Goal: Find specific page/section: Find specific page/section

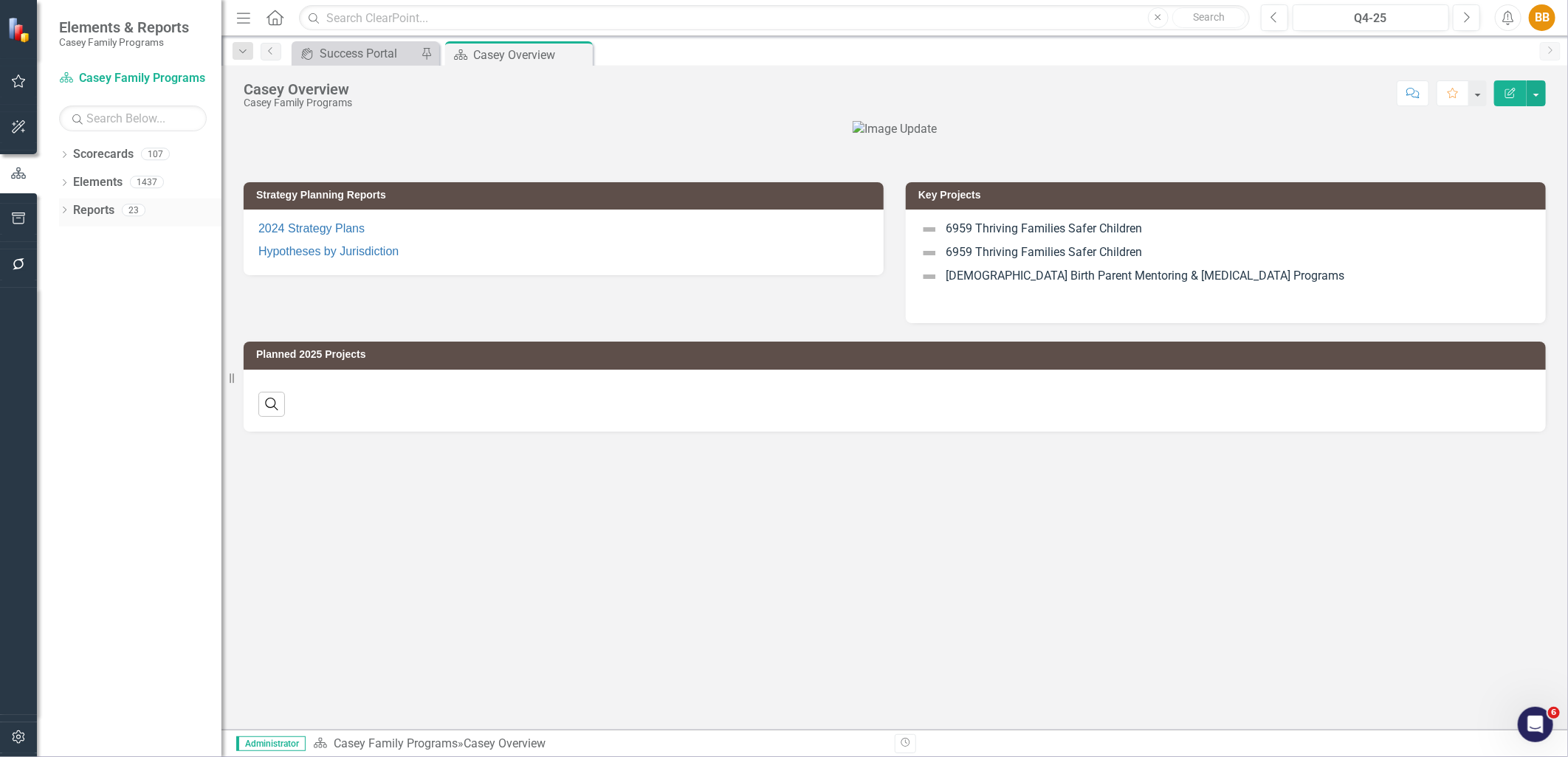
click at [62, 211] on icon "Dropdown" at bounding box center [64, 212] width 11 height 8
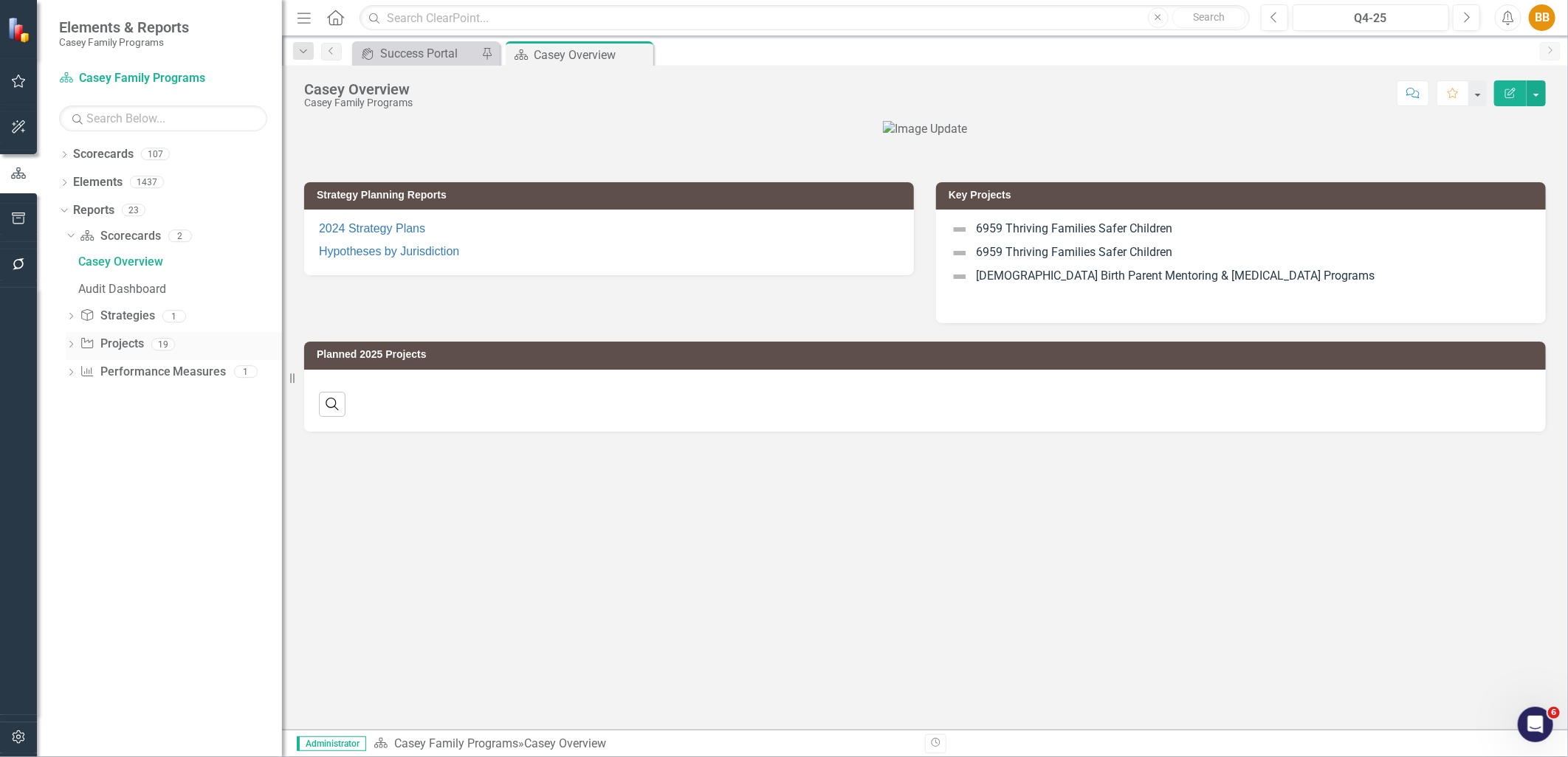
drag, startPoint x: 227, startPoint y: 332, endPoint x: 282, endPoint y: 341, distance: 55.7
click at [282, 341] on div "Resize" at bounding box center [287, 378] width 12 height 757
click at [69, 152] on icon "Dropdown" at bounding box center [64, 156] width 11 height 8
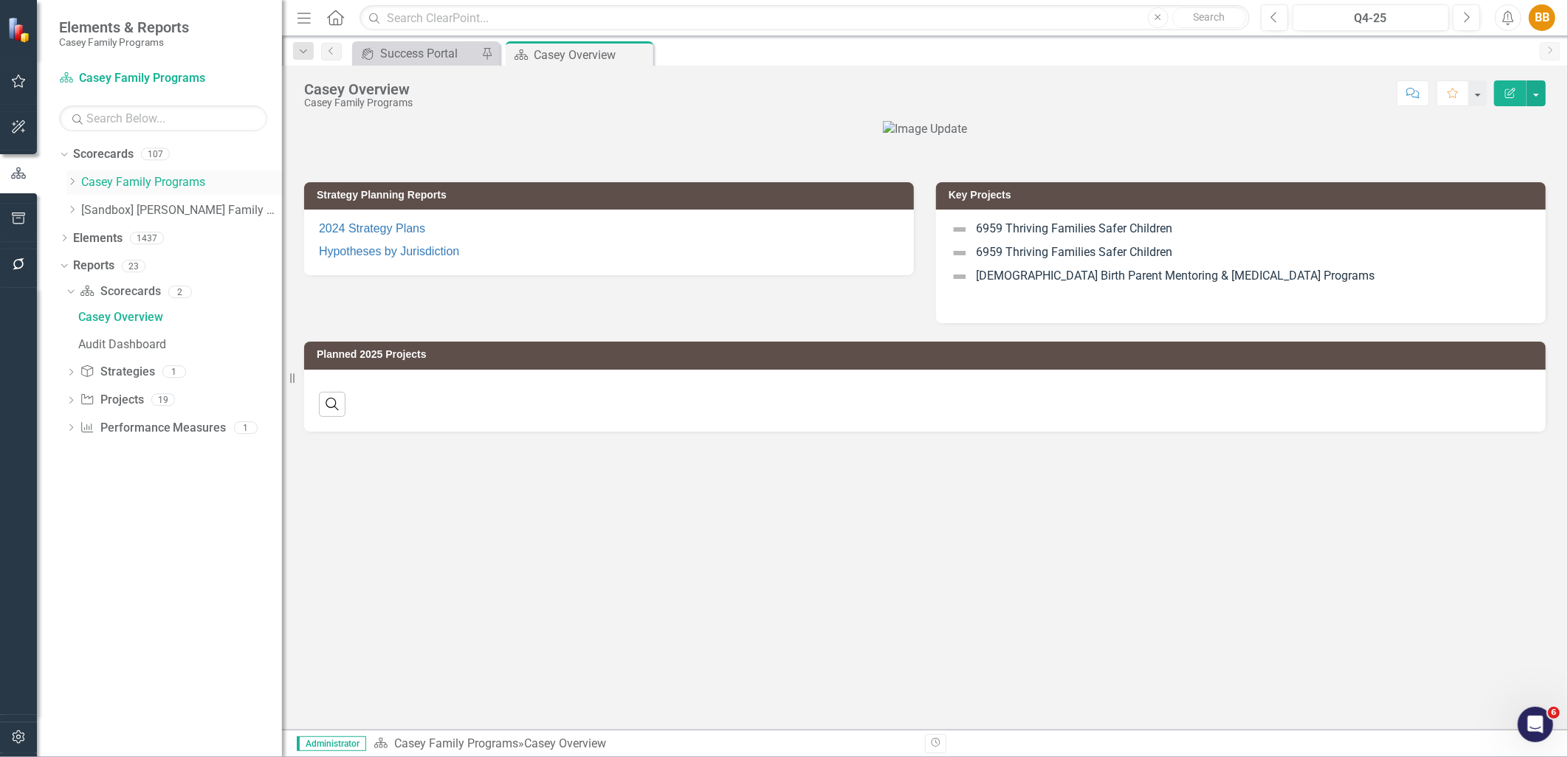
click at [69, 183] on icon "Dropdown" at bounding box center [71, 181] width 11 height 9
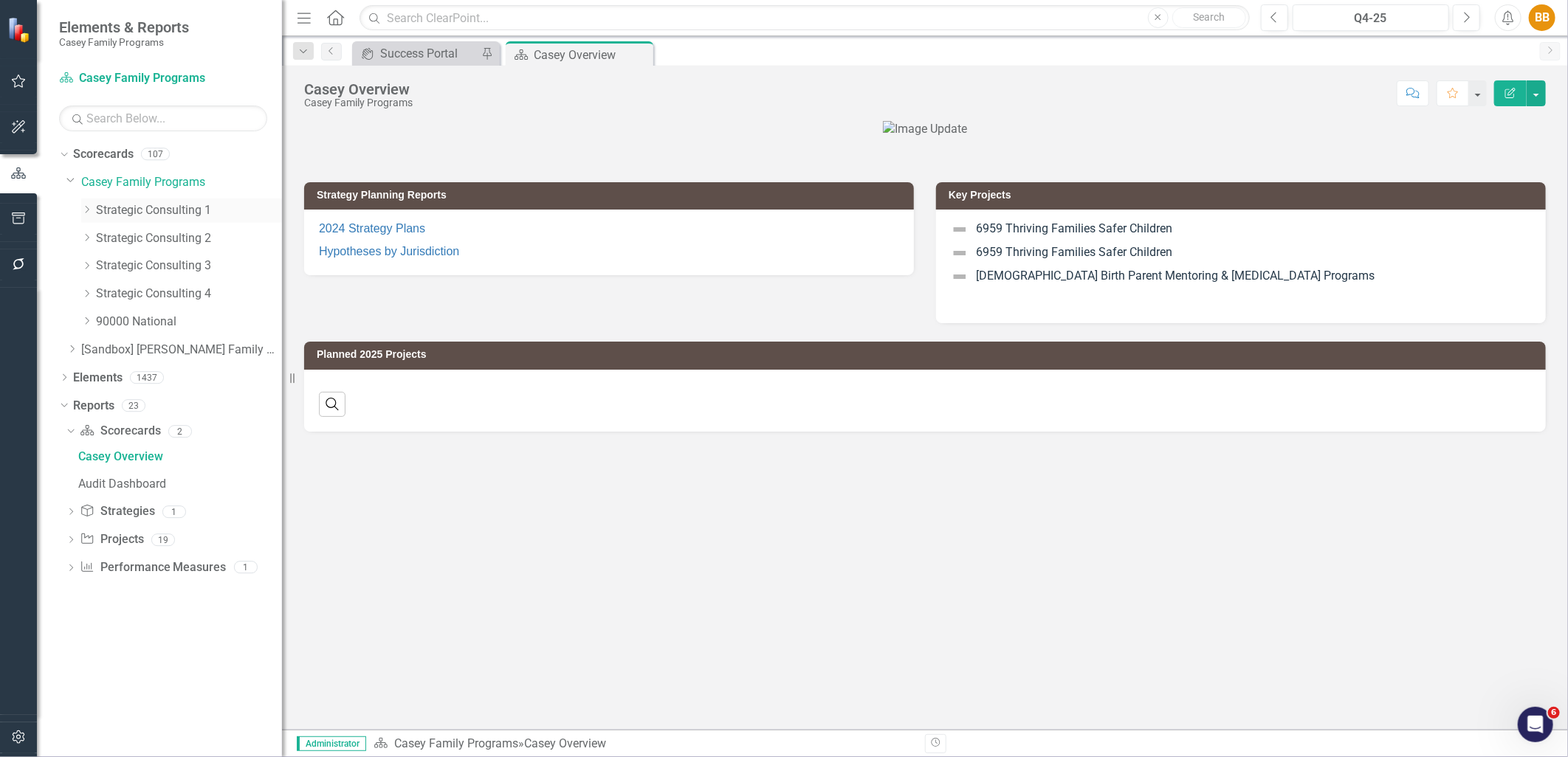
click at [89, 208] on icon "Dropdown" at bounding box center [86, 209] width 11 height 9
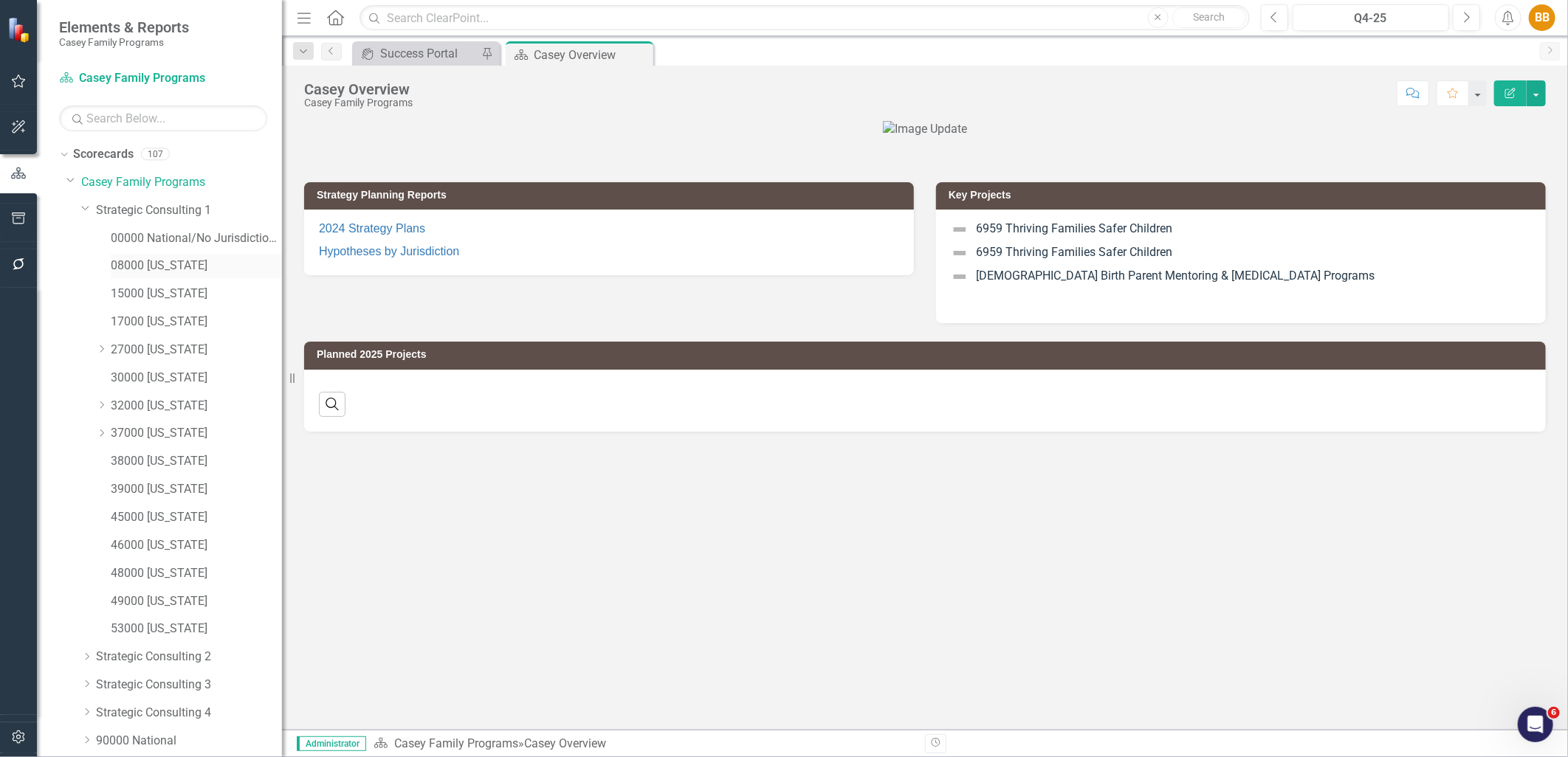
click at [152, 262] on link "08000 [US_STATE]" at bounding box center [196, 265] width 171 height 16
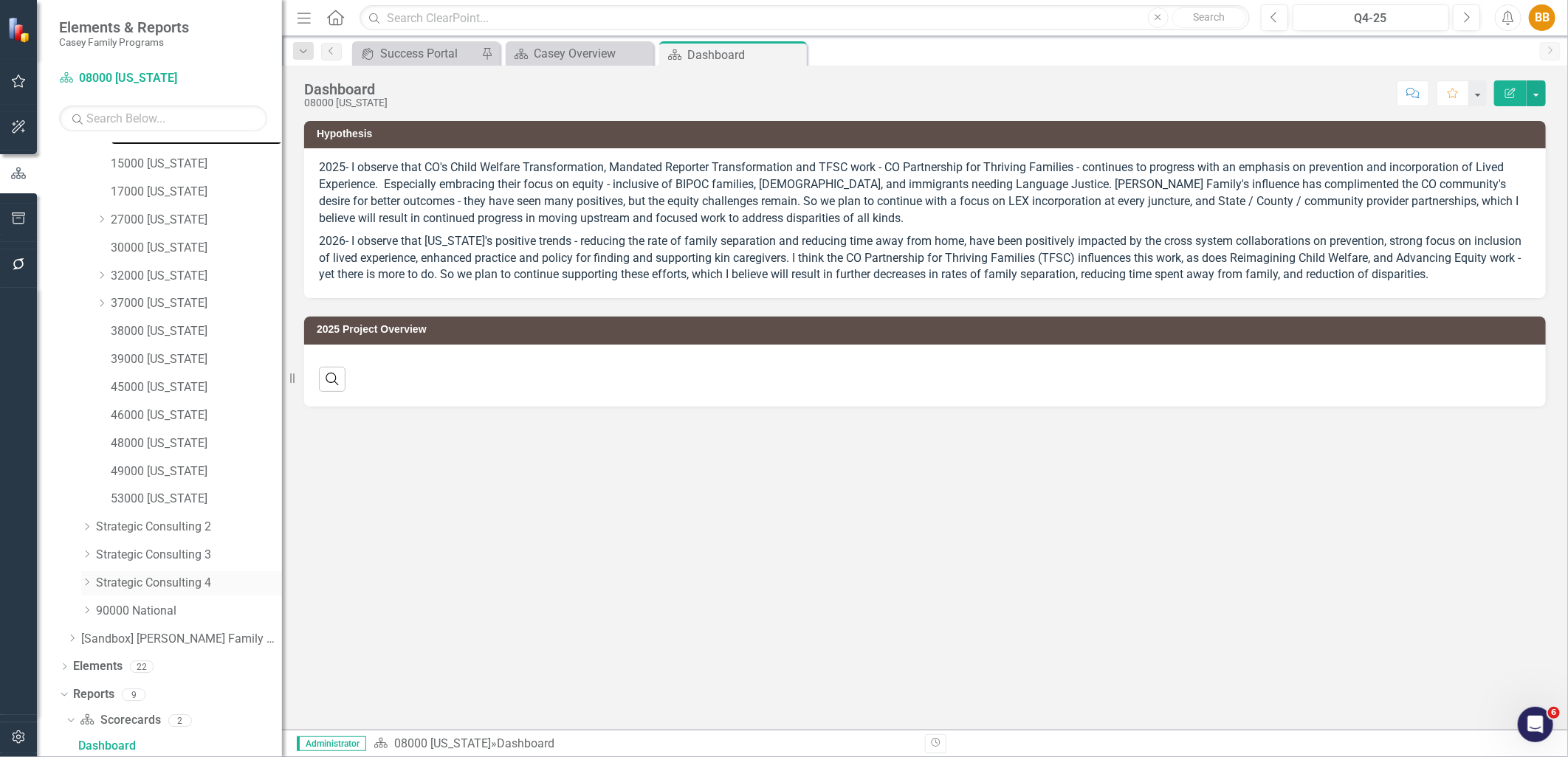
scroll to position [267, 0]
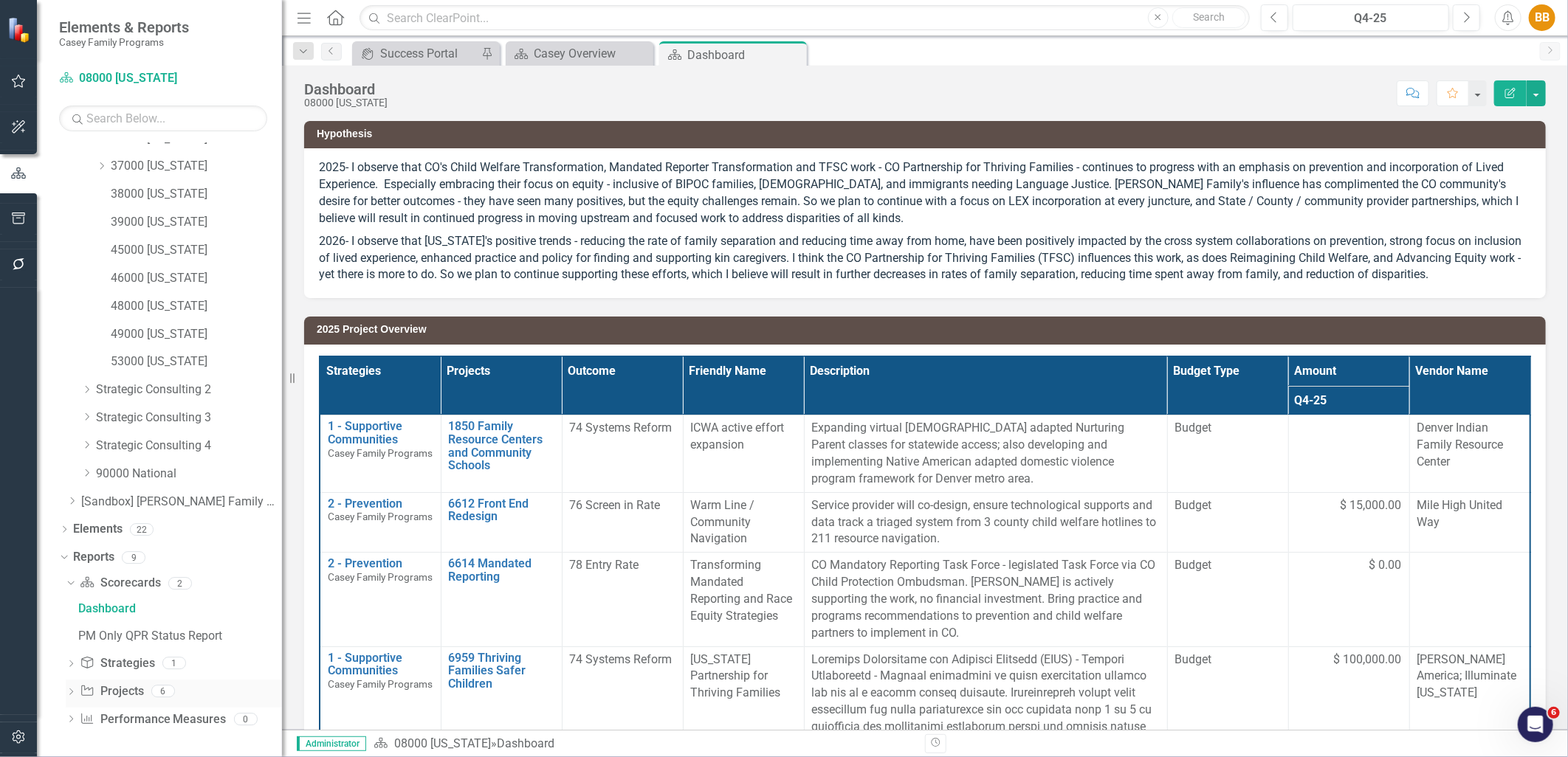
click at [73, 690] on icon "Dropdown" at bounding box center [71, 693] width 11 height 8
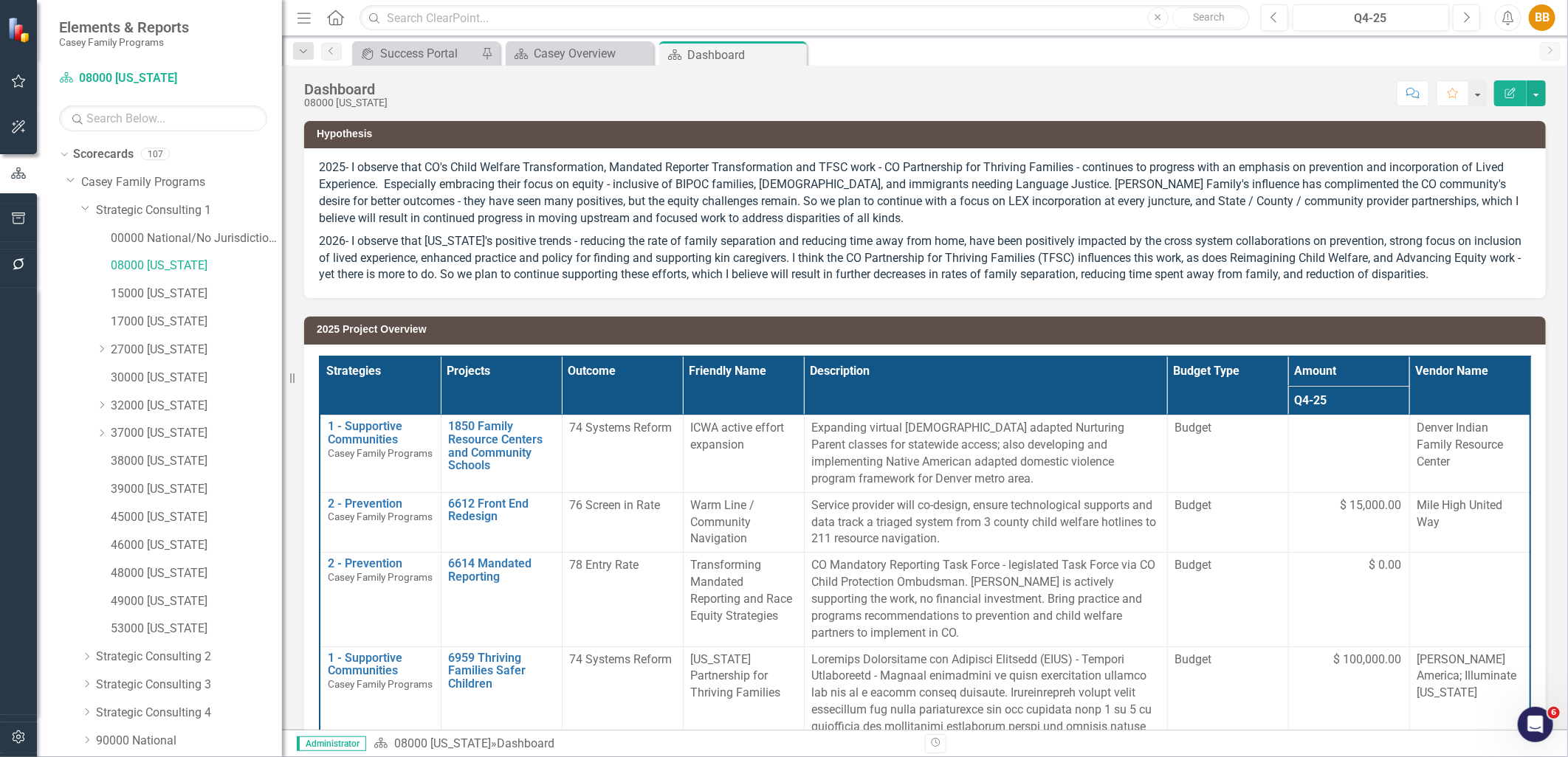
scroll to position [378, 0]
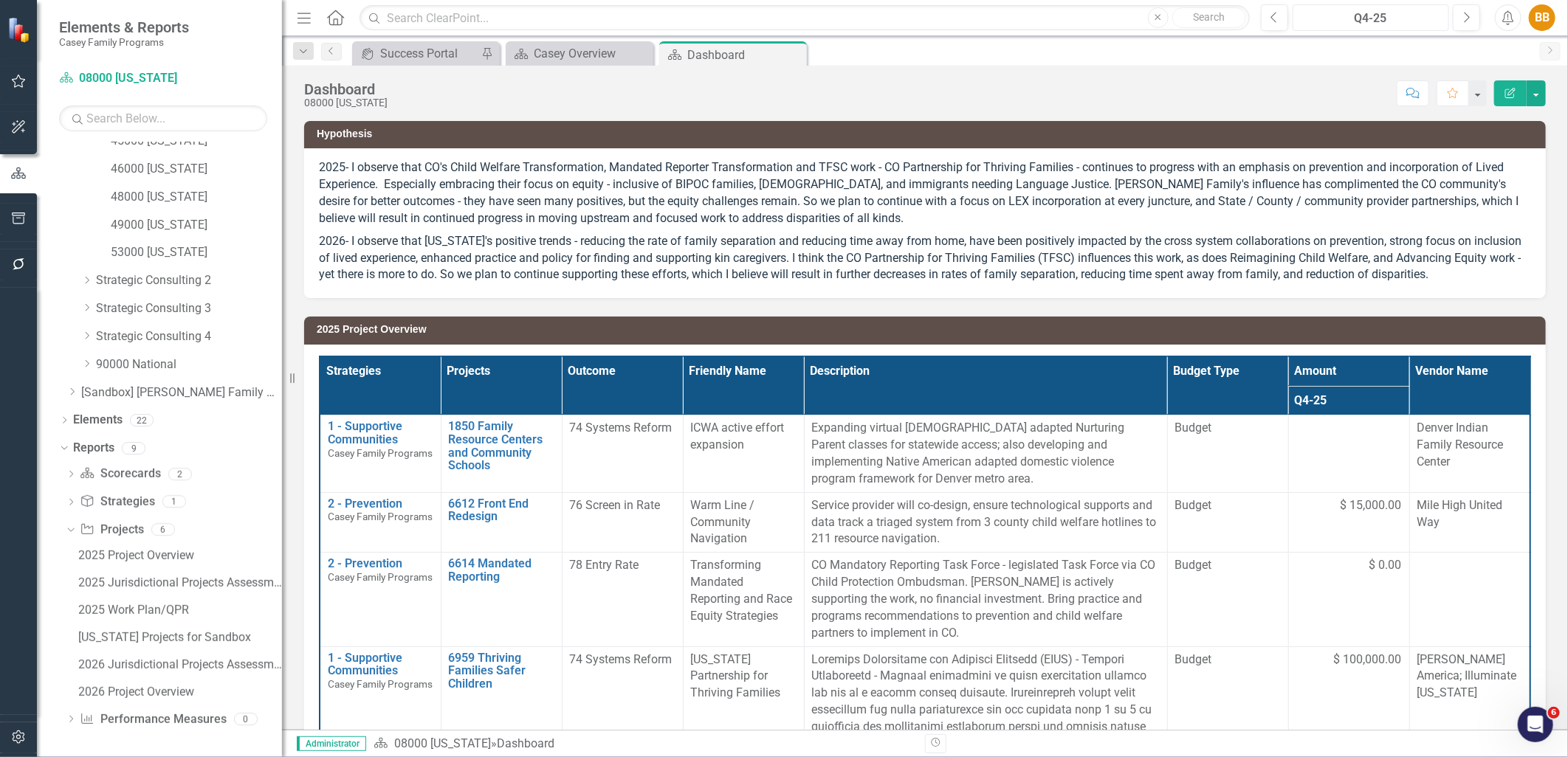
click at [1292, 20] on button "Q4-25" at bounding box center [1370, 17] width 156 height 26
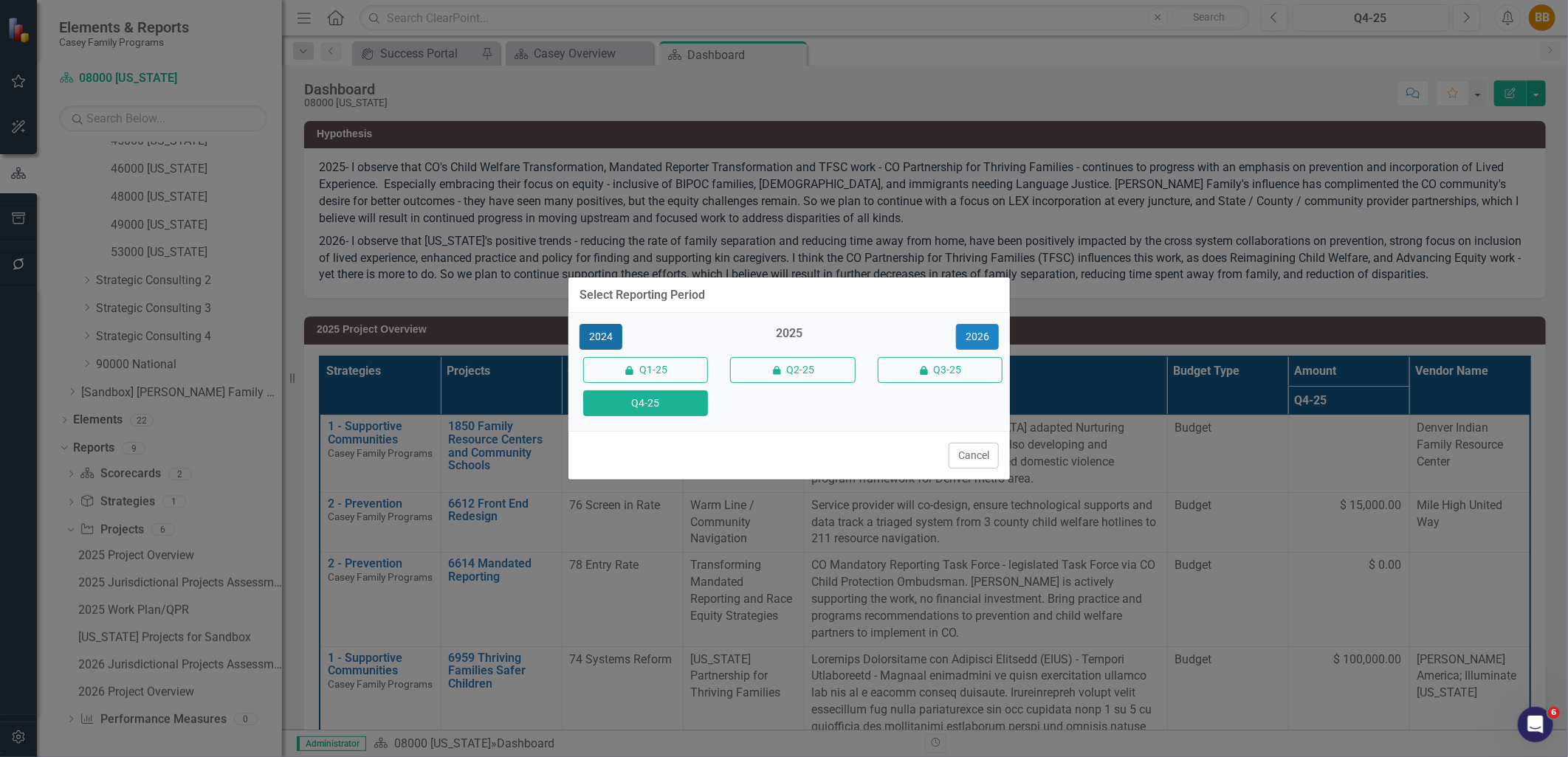
click at [591, 335] on button "2024" at bounding box center [601, 337] width 43 height 26
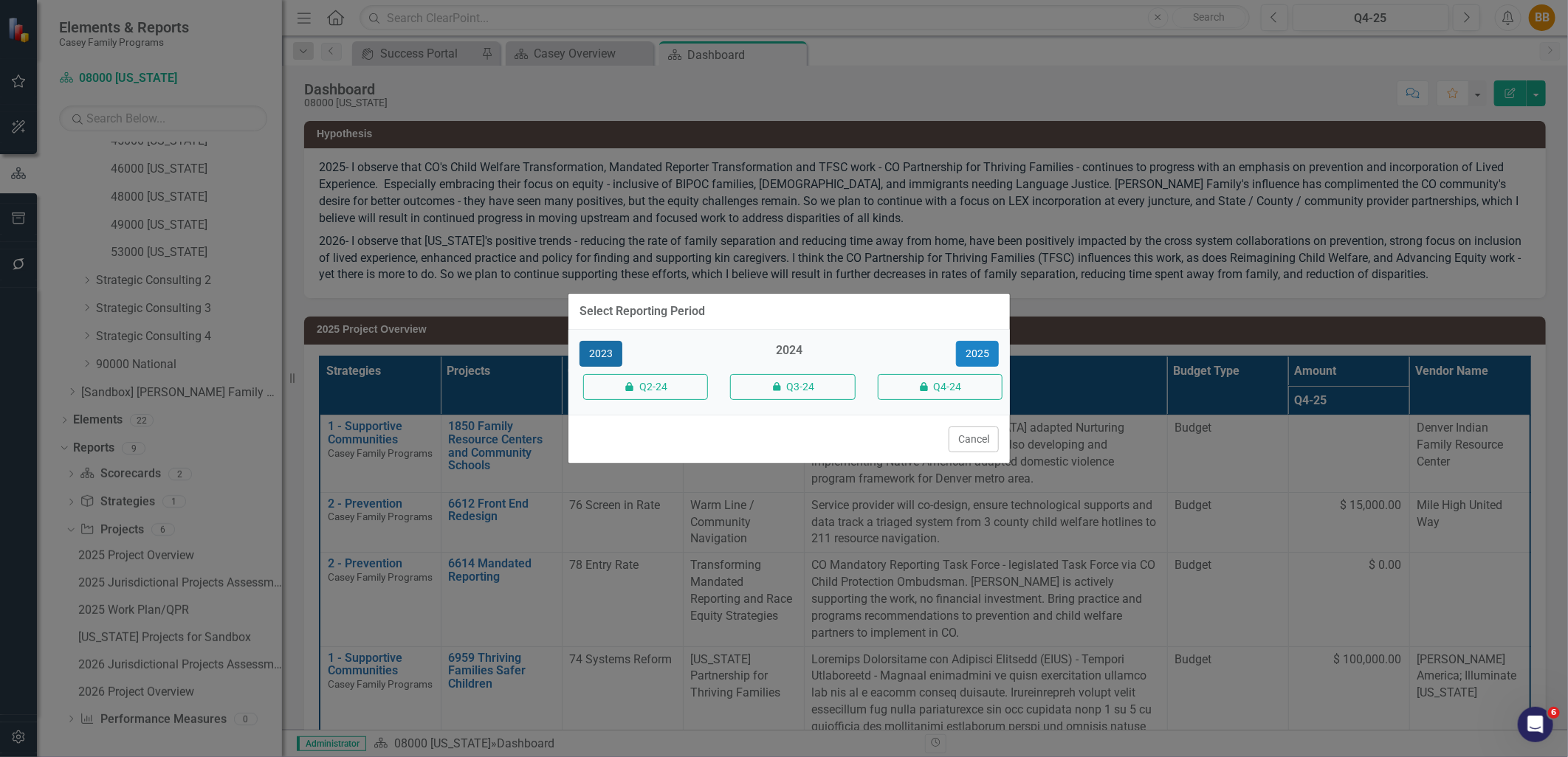
click at [604, 351] on button "2023" at bounding box center [601, 353] width 43 height 26
click at [975, 359] on button "2024" at bounding box center [978, 353] width 43 height 26
click at [610, 349] on button "2023" at bounding box center [601, 353] width 43 height 26
click at [949, 445] on button "Cancel" at bounding box center [974, 440] width 50 height 26
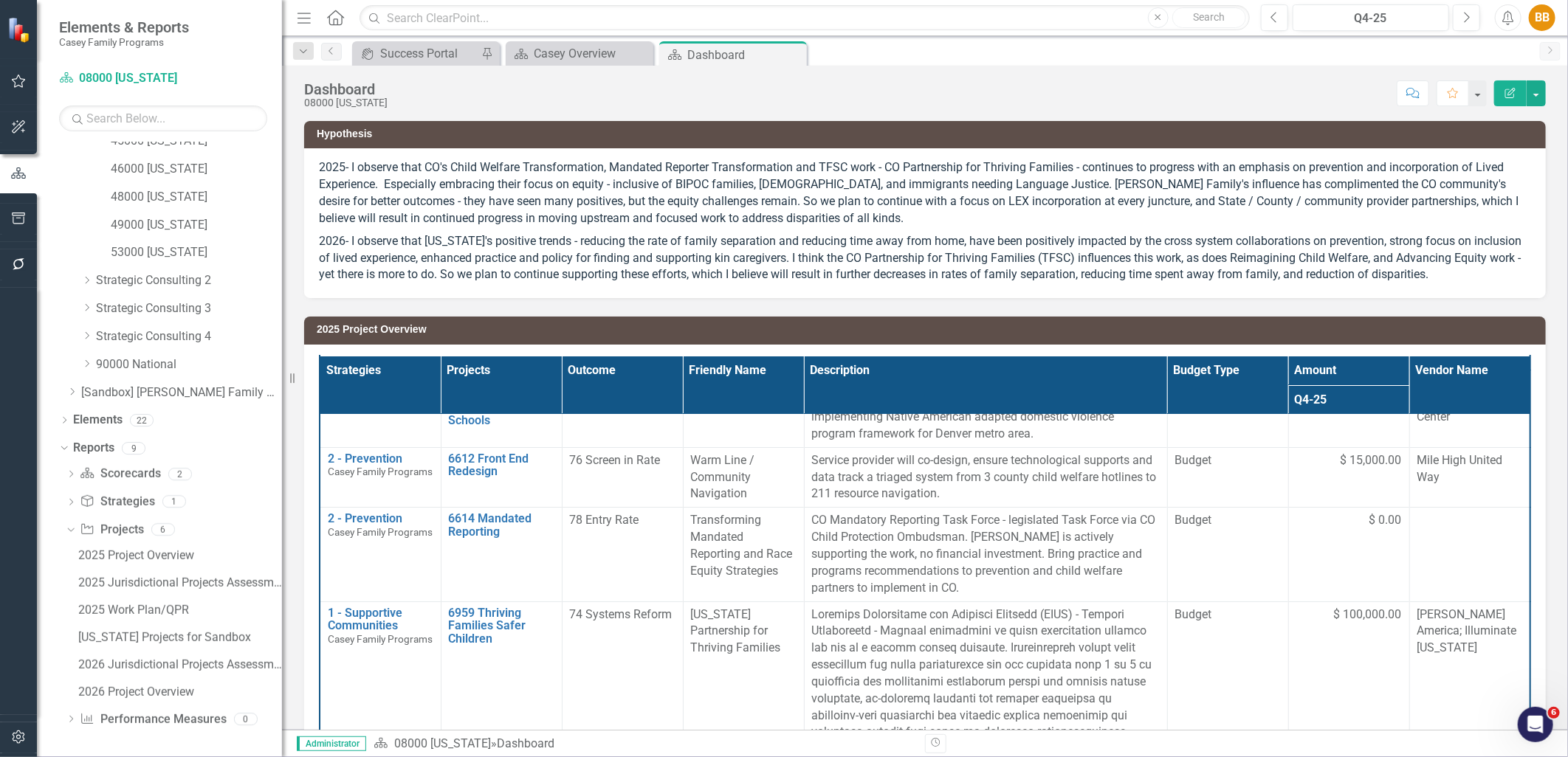
scroll to position [82, 0]
